Goal: Transaction & Acquisition: Subscribe to service/newsletter

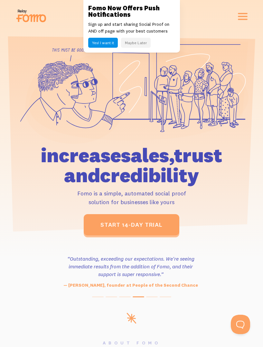
click at [31, 16] on icon at bounding box center [35, 19] width 24 height 8
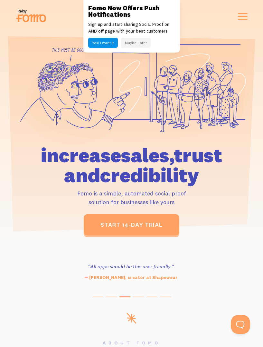
click at [31, 16] on icon at bounding box center [35, 19] width 24 height 8
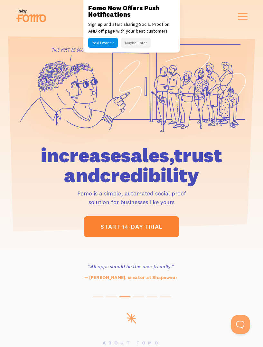
click at [132, 225] on span "start 14-day trial" at bounding box center [132, 226] width 62 height 7
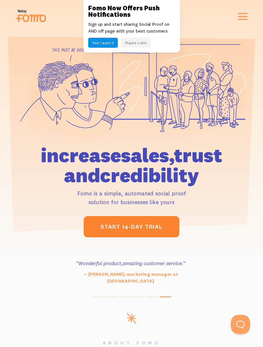
click at [132, 227] on span "start 14-day trial" at bounding box center [132, 226] width 62 height 7
